Goal: Transaction & Acquisition: Purchase product/service

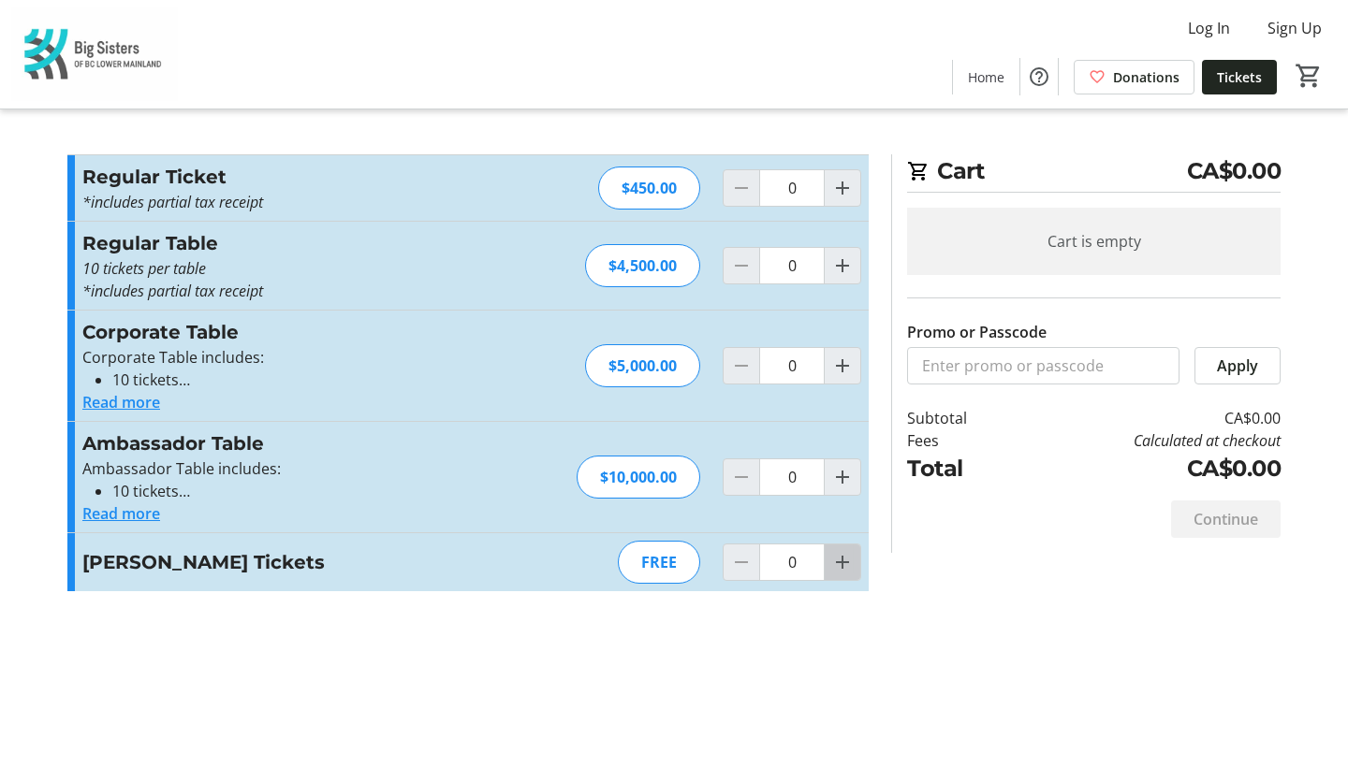
click at [847, 566] on mat-icon "Increment by one" at bounding box center [842, 562] width 22 height 22
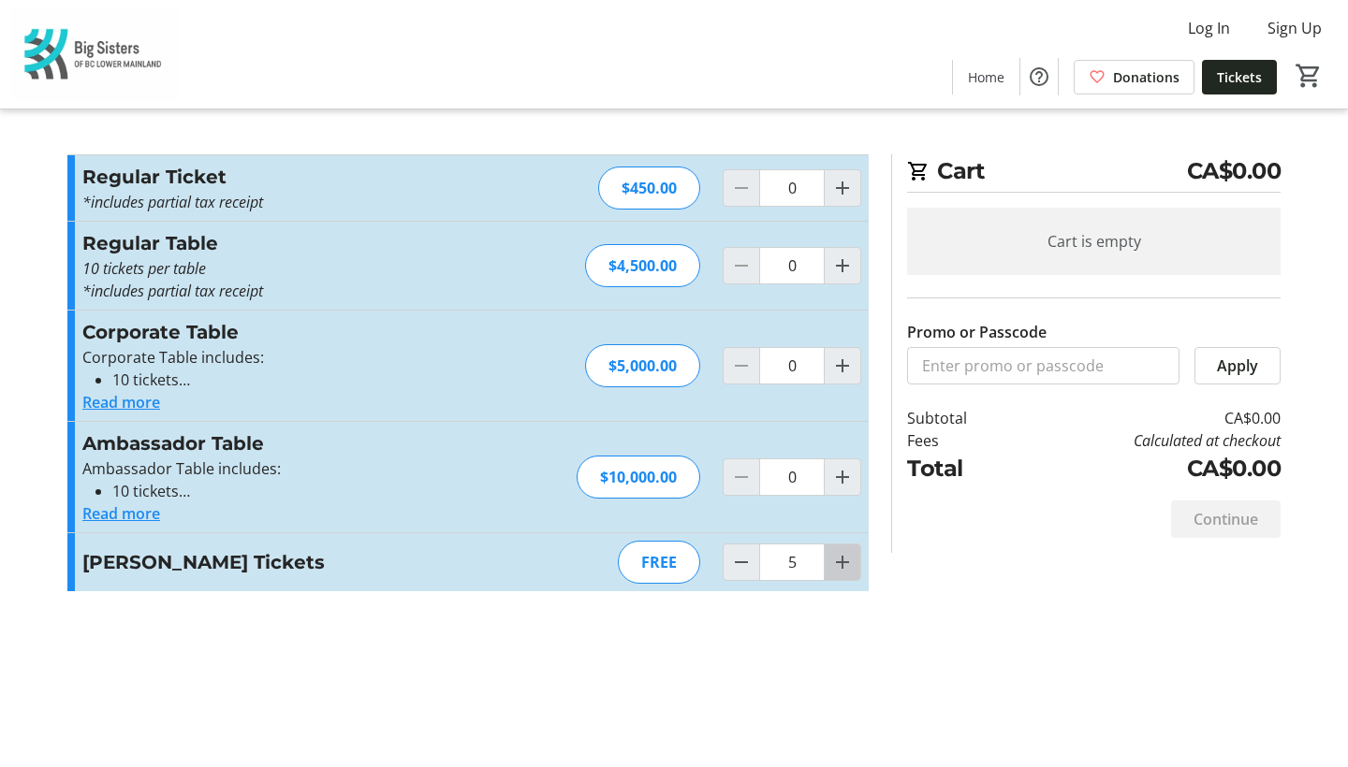
click at [847, 566] on mat-icon "Increment by one" at bounding box center [842, 562] width 22 height 22
type input "6"
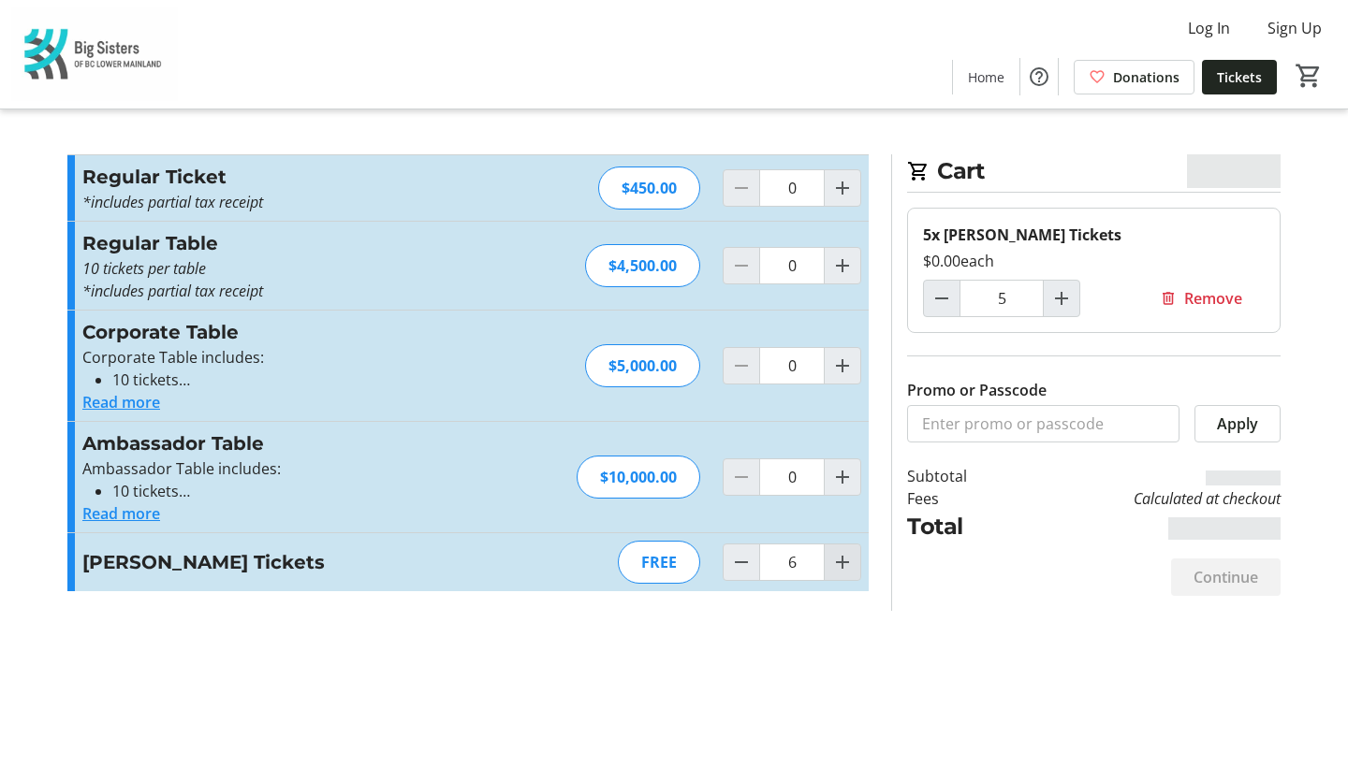
type input "6"
click at [847, 566] on mat-icon "Increment by one" at bounding box center [842, 562] width 22 height 22
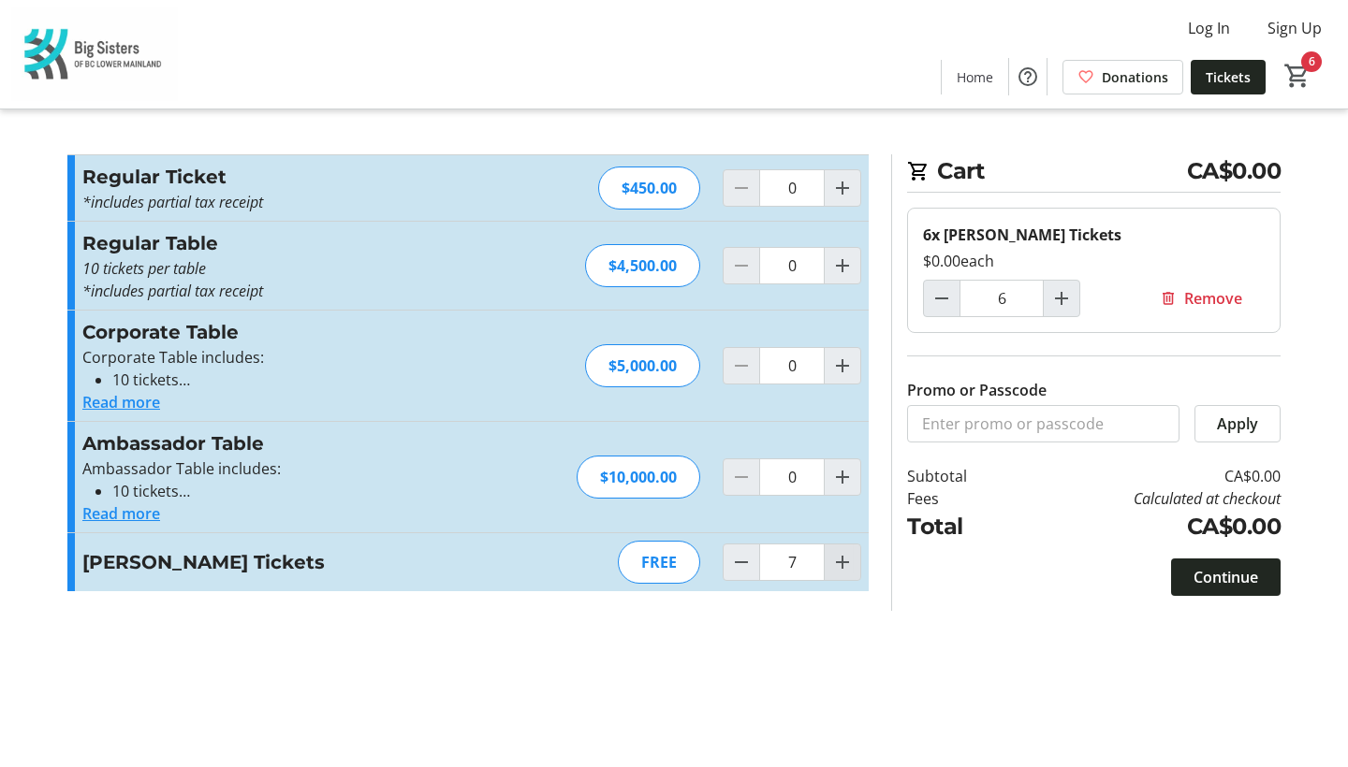
click at [847, 566] on mat-icon "Increment by one" at bounding box center [842, 562] width 22 height 22
type input "9"
click at [958, 431] on input "Promo or Passcode" at bounding box center [1043, 423] width 272 height 37
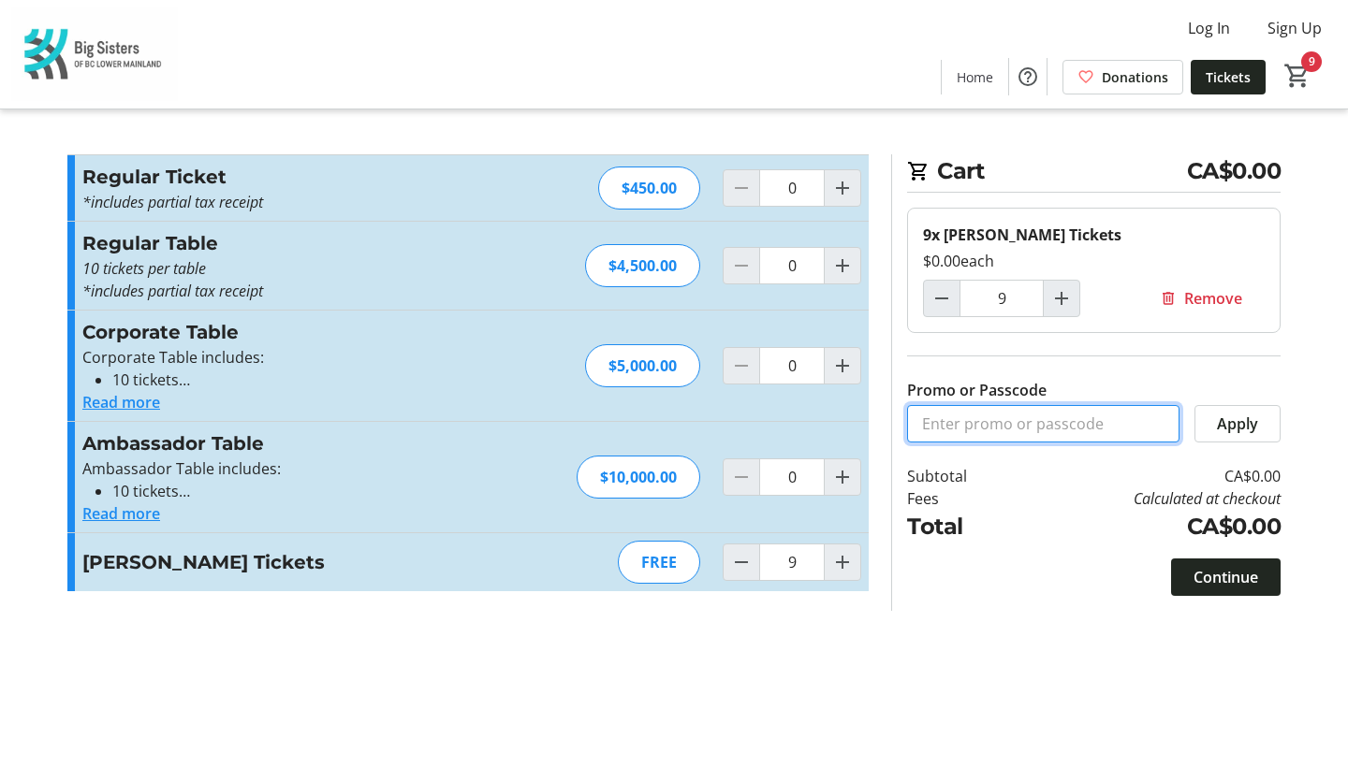
paste input "[PERSON_NAME]/[PERSON_NAME]"
type input "I"
type input "[PERSON_NAME]"
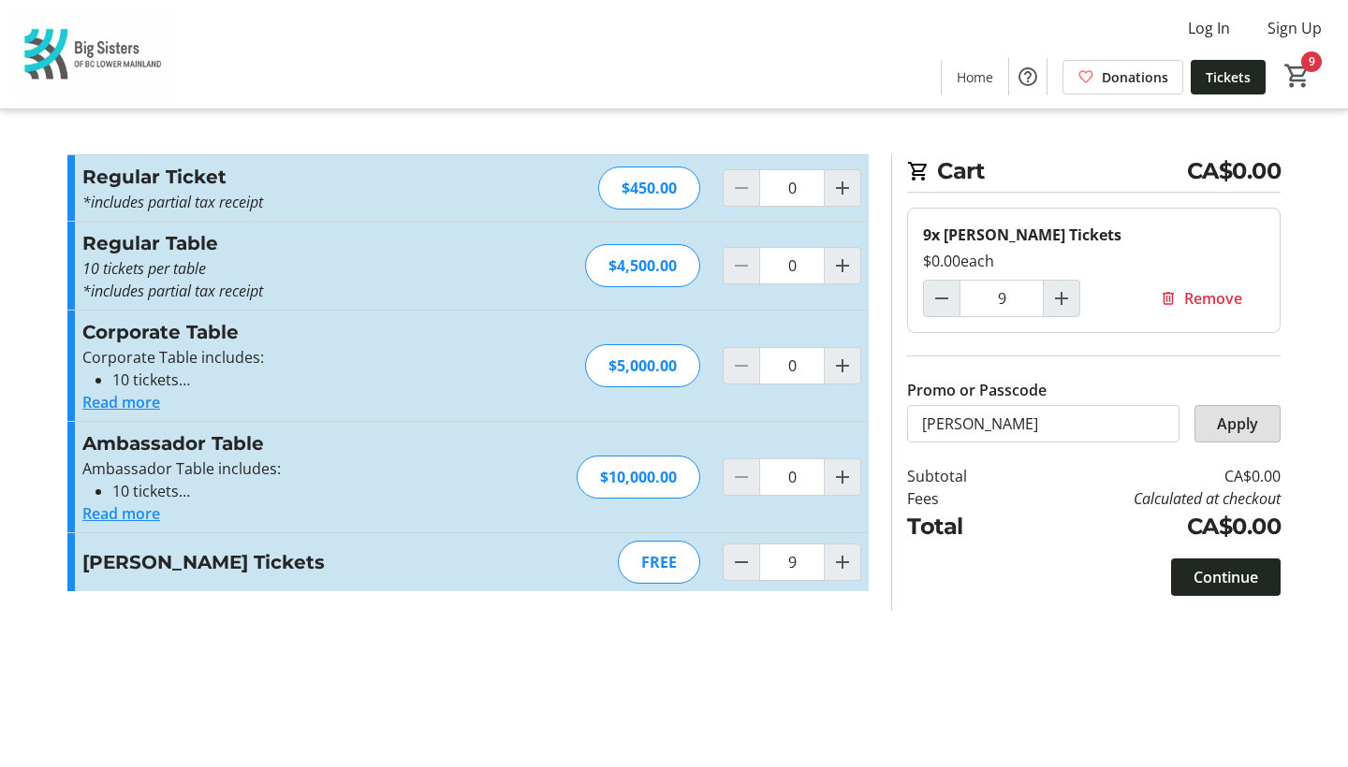
click at [1265, 426] on span at bounding box center [1237, 424] width 84 height 45
click at [1226, 430] on span "Apply" at bounding box center [1237, 424] width 41 height 22
click at [1200, 582] on span "Continue" at bounding box center [1225, 577] width 65 height 22
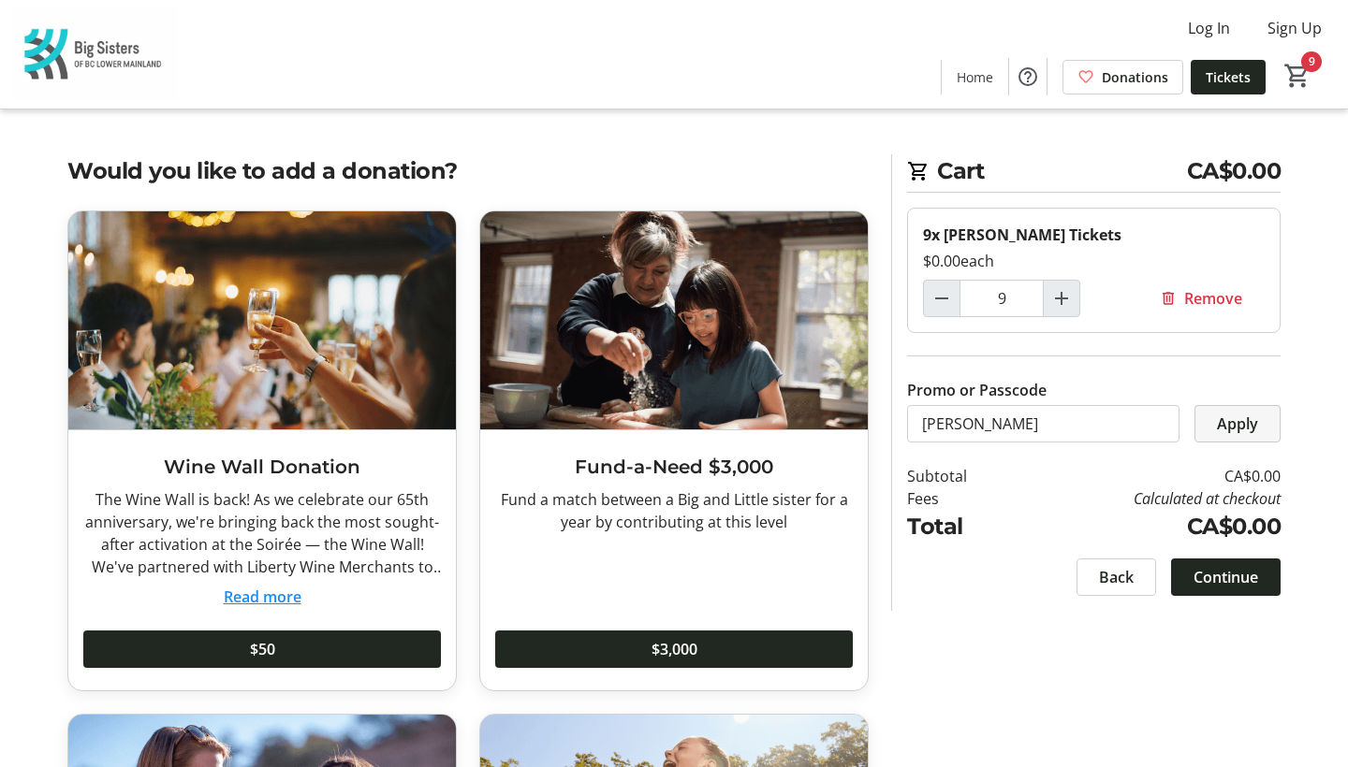
click at [1249, 423] on span "Apply" at bounding box center [1237, 424] width 41 height 22
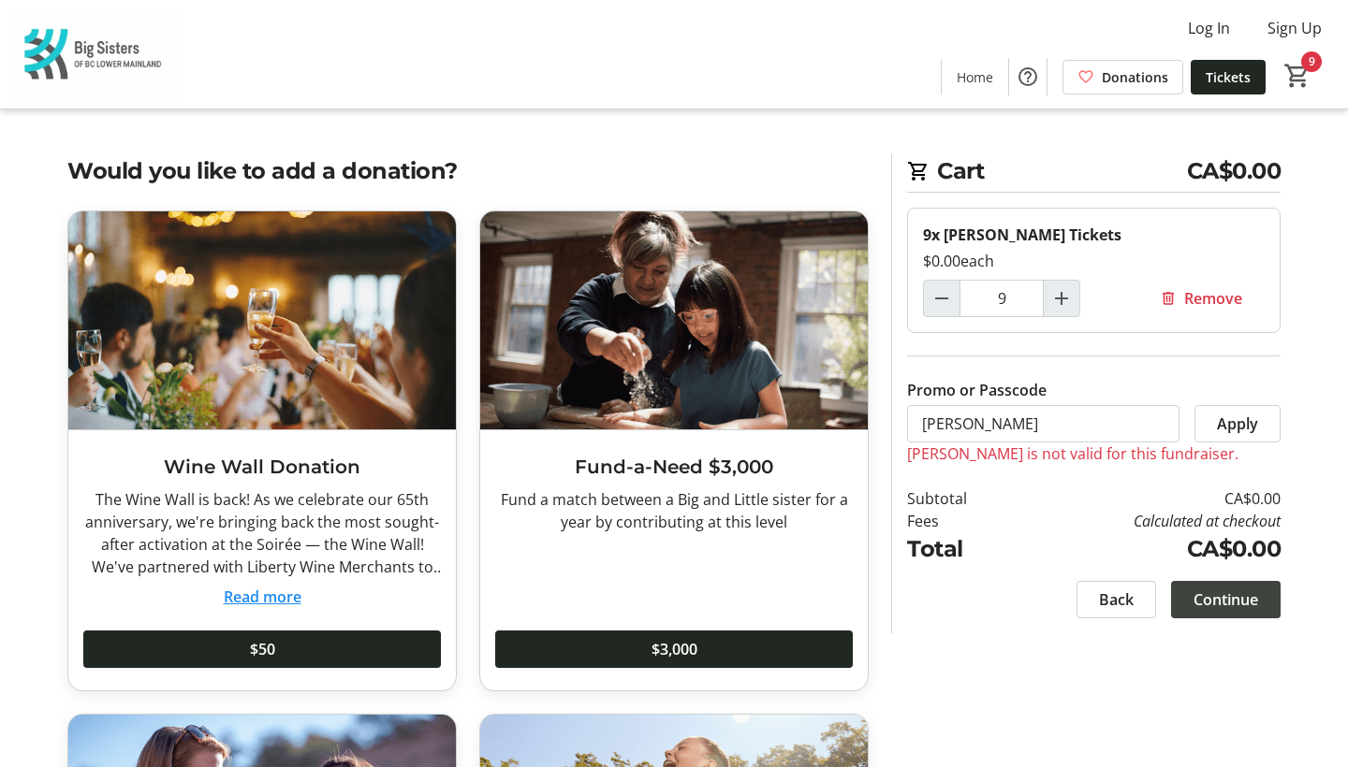
click at [1254, 606] on span "Continue" at bounding box center [1225, 600] width 65 height 22
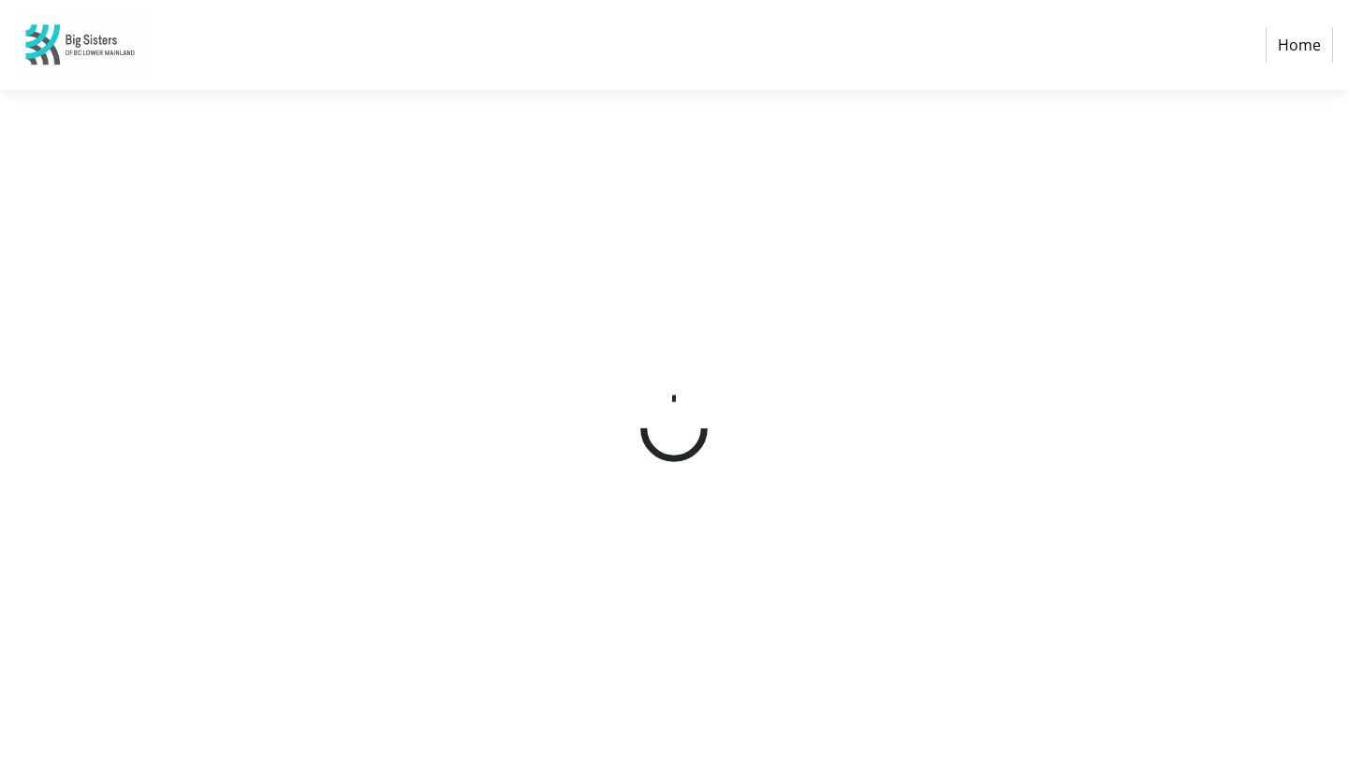
select select "CA"
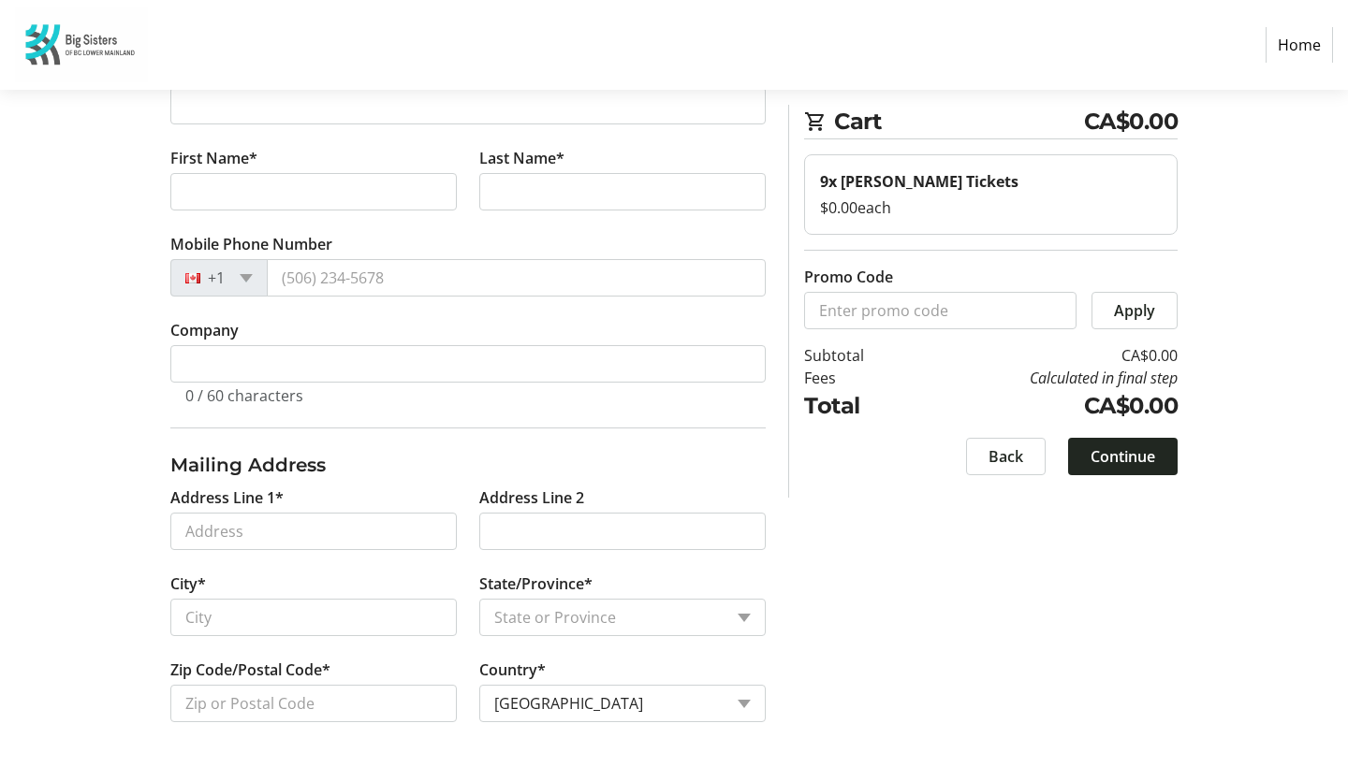
scroll to position [211, 0]
click at [965, 306] on input "Promo Code" at bounding box center [940, 310] width 272 height 37
paste input "[PERSON_NAME]/[PERSON_NAME]"
type input "I"
type input "[PERSON_NAME]"
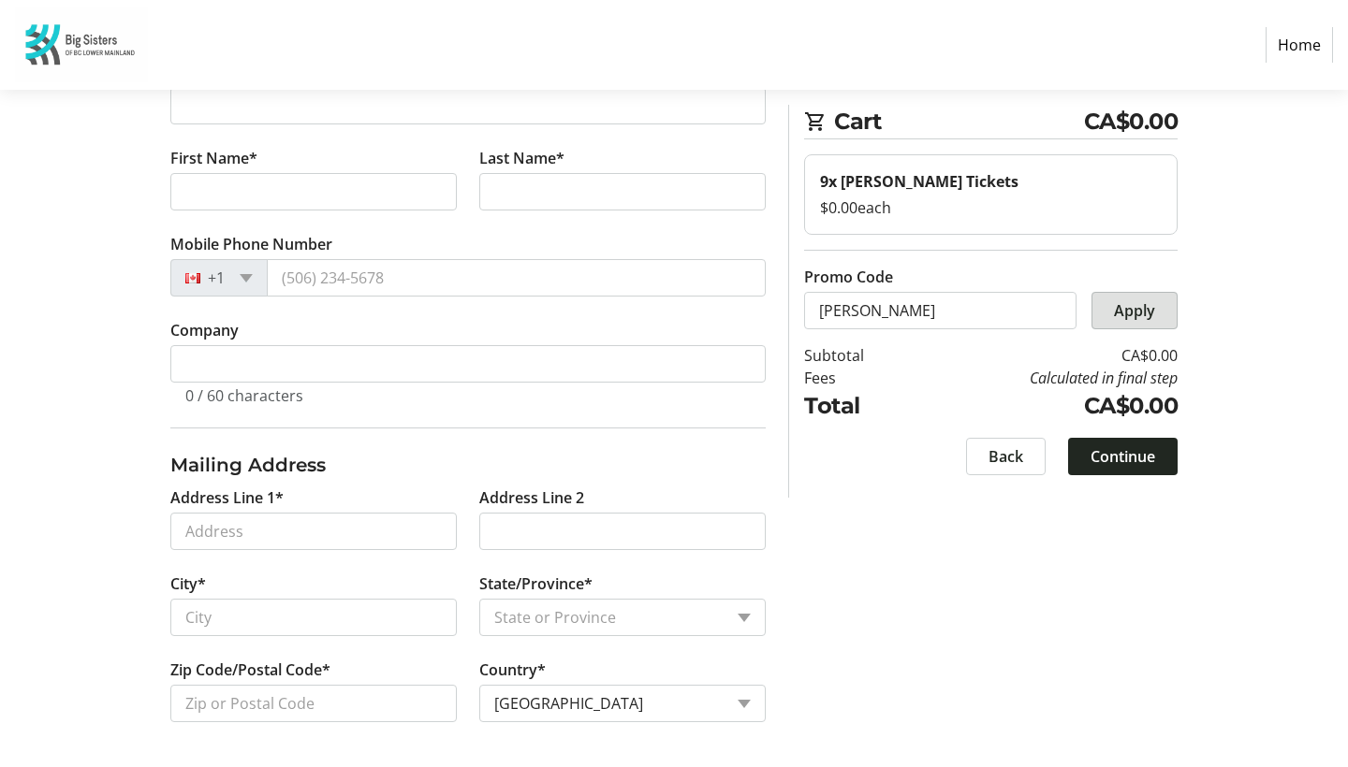
click at [1107, 315] on span at bounding box center [1134, 310] width 84 height 45
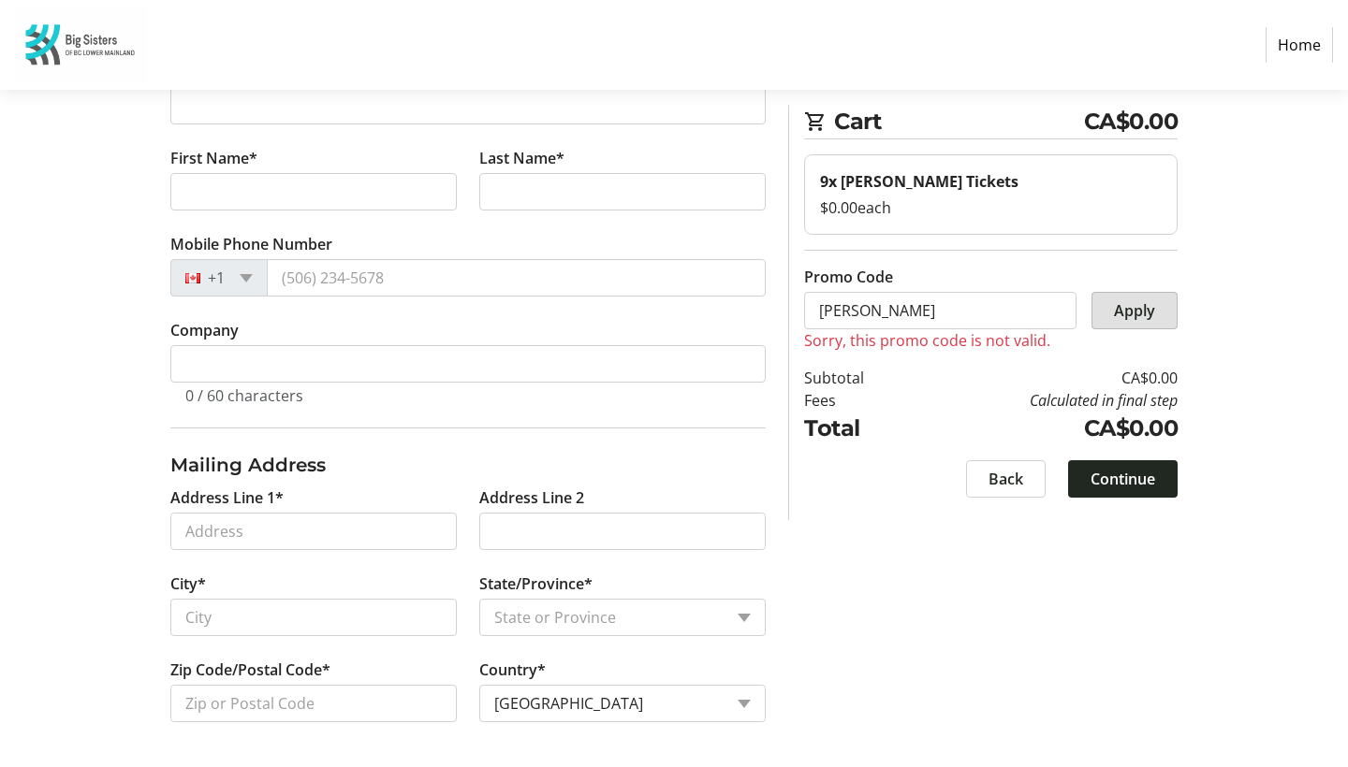
click at [1107, 315] on span at bounding box center [1134, 310] width 84 height 45
